Goal: Information Seeking & Learning: Learn about a topic

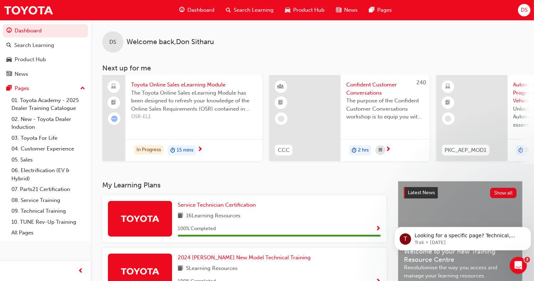
click at [205, 5] on div "Dashboard" at bounding box center [196, 10] width 47 height 15
click at [205, 8] on span "Dashboard" at bounding box center [200, 10] width 27 height 8
click at [194, 9] on span "Dashboard" at bounding box center [200, 10] width 27 height 8
click at [58, 45] on div "Search Learning" at bounding box center [45, 45] width 78 height 9
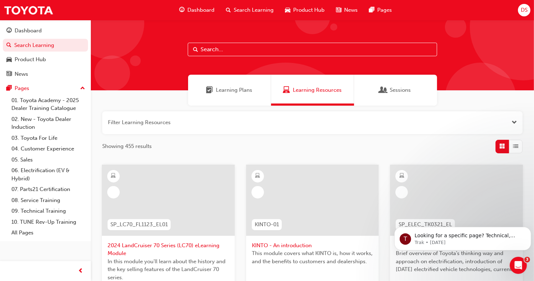
click at [243, 51] on input "text" at bounding box center [312, 50] width 249 height 14
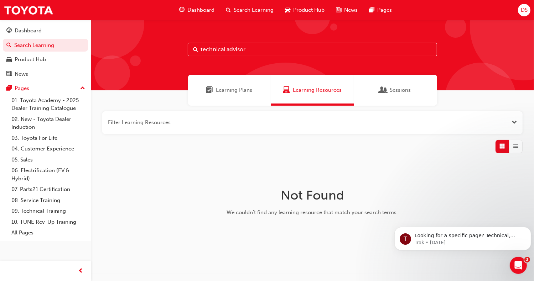
type input "technical advisor"
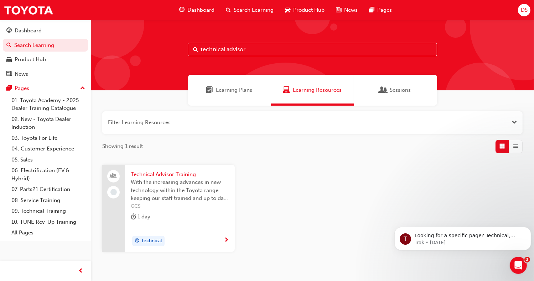
click at [164, 180] on span "With the increasing advances in new technology within the Toyota range keeping …" at bounding box center [180, 190] width 98 height 24
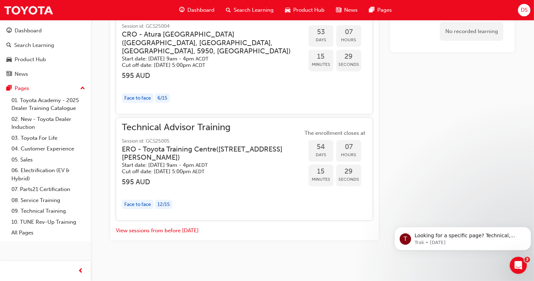
scroll to position [904, 0]
click at [195, 156] on h3 "ERO - Toyota Training Centre ( [STREET_ADDRESS][PERSON_NAME] )" at bounding box center [206, 153] width 169 height 17
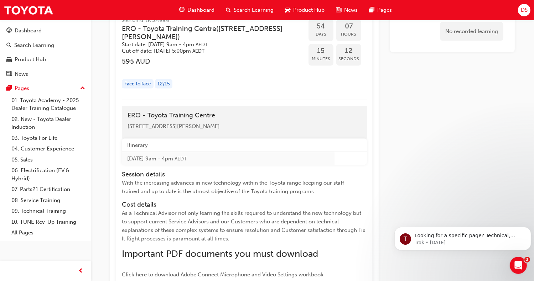
scroll to position [902, 0]
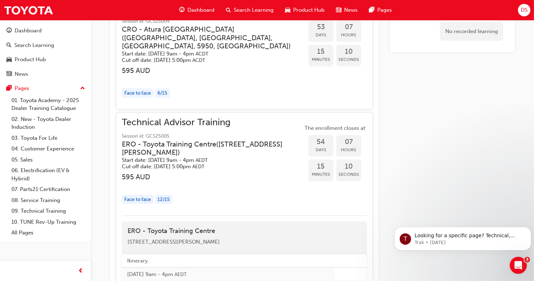
click at [144, 205] on div "Face to face" at bounding box center [138, 200] width 32 height 10
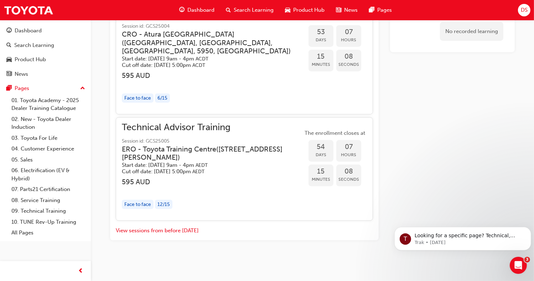
click at [162, 205] on div "12 / 15" at bounding box center [163, 205] width 17 height 10
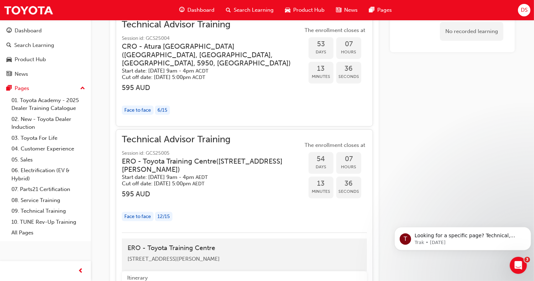
scroll to position [885, 0]
